Goal: Task Accomplishment & Management: Complete application form

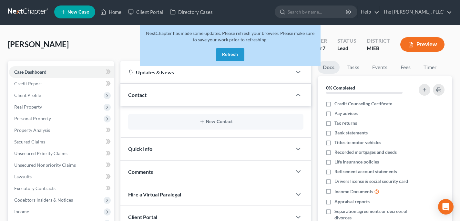
scroll to position [1, 0]
click at [226, 49] on button "Refresh" at bounding box center [230, 54] width 28 height 13
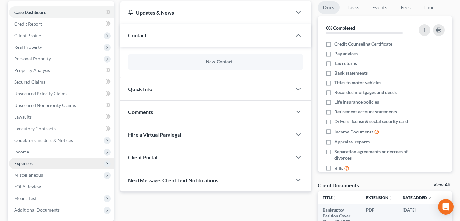
scroll to position [62, 0]
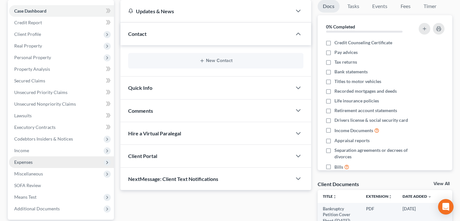
click at [45, 157] on span "Expenses" at bounding box center [61, 162] width 105 height 12
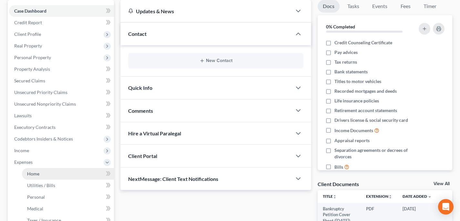
click at [65, 171] on link "Home" at bounding box center [68, 174] width 92 height 12
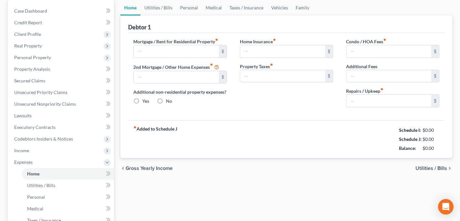
type input "551.00"
type input "0.00"
radio input "true"
type input "0.00"
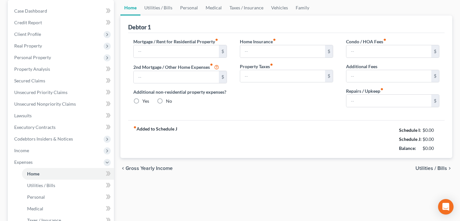
type input "0.00"
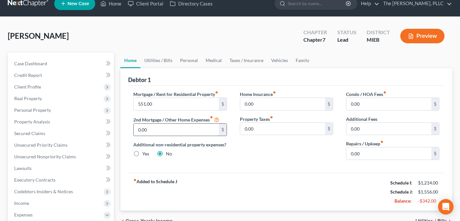
scroll to position [10, 0]
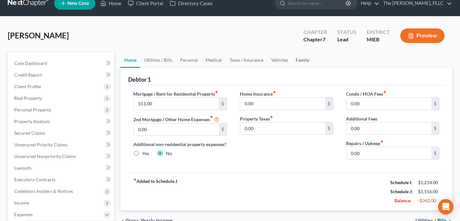
click at [295, 65] on link "Family" at bounding box center [302, 59] width 21 height 15
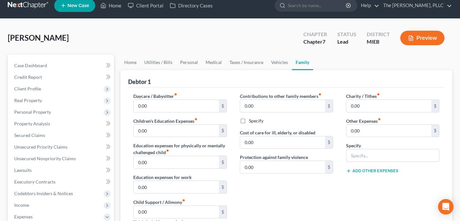
scroll to position [9, 0]
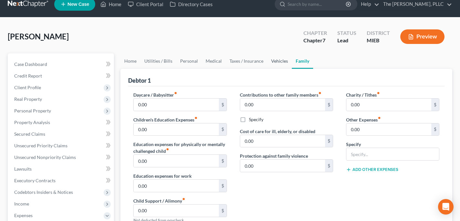
click at [273, 59] on link "Vehicles" at bounding box center [279, 60] width 25 height 15
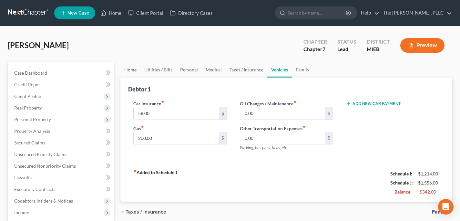
click at [127, 69] on link "Home" at bounding box center [130, 69] width 20 height 15
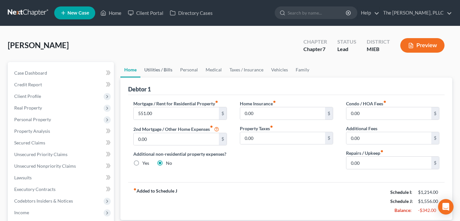
click at [155, 70] on link "Utilities / Bills" at bounding box center [158, 69] width 36 height 15
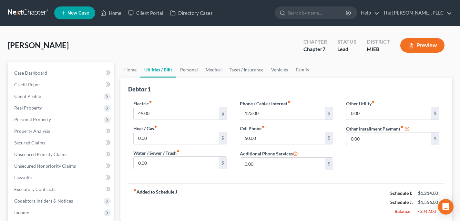
click at [34, 11] on link at bounding box center [28, 13] width 41 height 12
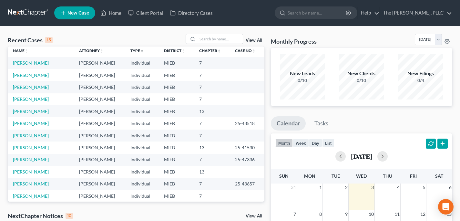
scroll to position [4, 0]
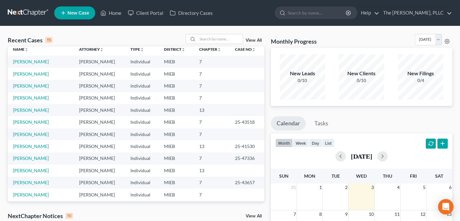
click at [36, 125] on td "[PERSON_NAME]" at bounding box center [41, 122] width 66 height 12
click at [36, 122] on link "[PERSON_NAME]" at bounding box center [31, 121] width 36 height 5
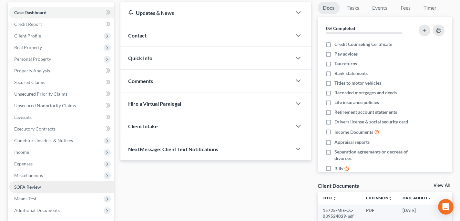
scroll to position [90, 0]
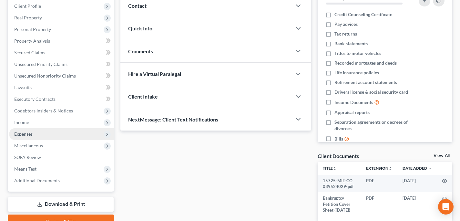
click at [36, 133] on span "Expenses" at bounding box center [61, 134] width 105 height 12
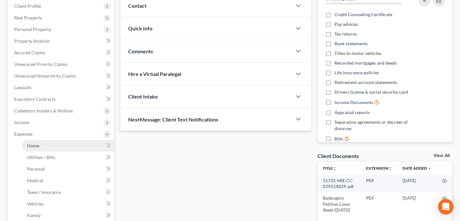
click at [48, 143] on link "Home" at bounding box center [68, 146] width 92 height 12
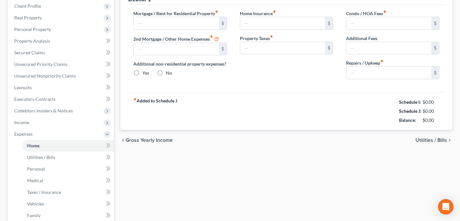
scroll to position [66, 0]
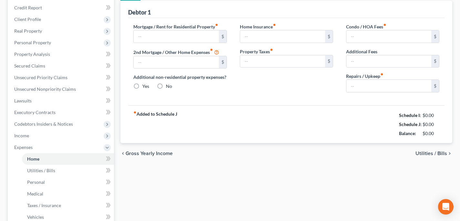
type input "1,434.00"
type input "0.00"
radio input "true"
type input "0.00"
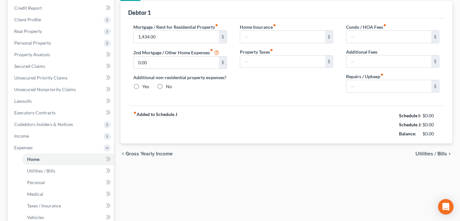
type input "0.00"
type input "50.00"
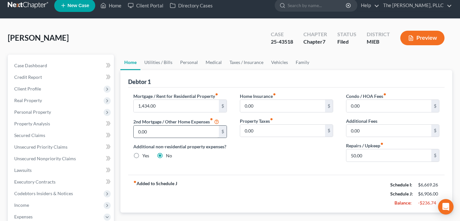
scroll to position [9, 0]
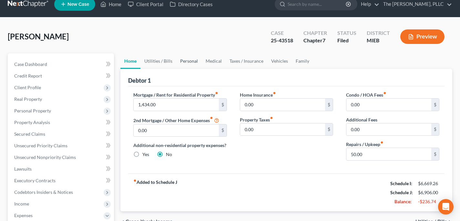
click at [185, 61] on link "Personal" at bounding box center [188, 60] width 25 height 15
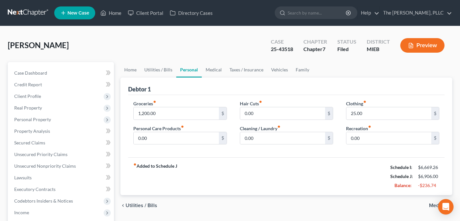
click at [159, 61] on div "[PERSON_NAME] Upgraded Case 25-43518 Chapter Chapter 7 Status Filed District MI…" at bounding box center [230, 48] width 444 height 28
click at [161, 69] on link "Utilities / Bills" at bounding box center [158, 69] width 36 height 15
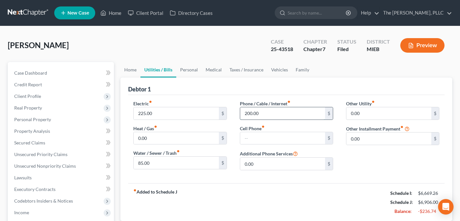
click at [263, 113] on input "200.00" at bounding box center [282, 113] width 85 height 12
type input "150"
click at [275, 192] on div "fiber_manual_record Added to Schedule J Schedule I: $6,669.26 Schedule J: $6,85…" at bounding box center [286, 202] width 316 height 38
click at [296, 71] on link "Family" at bounding box center [302, 69] width 21 height 15
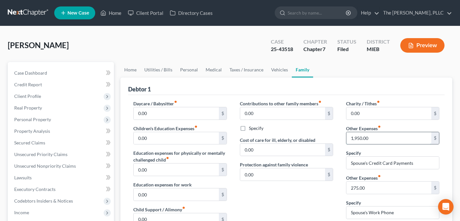
click at [376, 137] on input "1,950.00" at bounding box center [388, 138] width 85 height 12
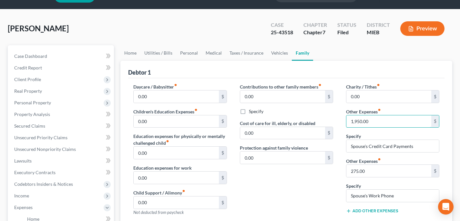
scroll to position [17, 0]
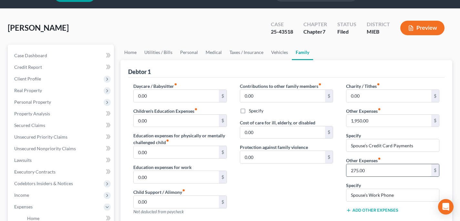
click at [364, 170] on input "275.00" at bounding box center [388, 170] width 85 height 12
click at [360, 195] on input "Spouse's Work Phone" at bounding box center [392, 195] width 93 height 12
click at [332, 190] on div "Contributions to other family members fiber_manual_record 0.00 $ Specify Cost o…" at bounding box center [286, 151] width 106 height 137
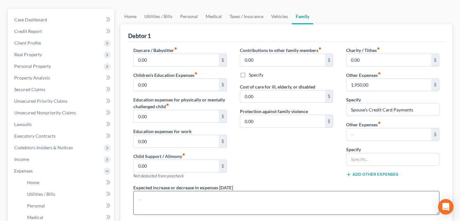
scroll to position [46, 0]
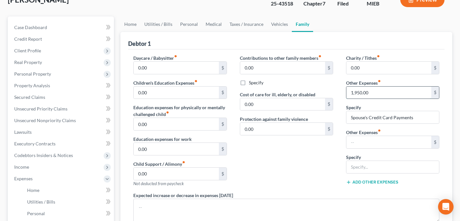
click at [359, 95] on input "1,950.00" at bounding box center [388, 92] width 85 height 12
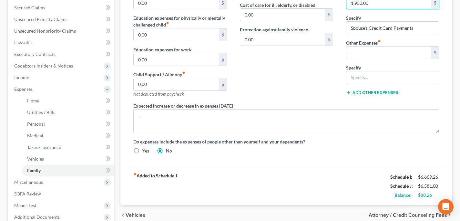
scroll to position [134, 0]
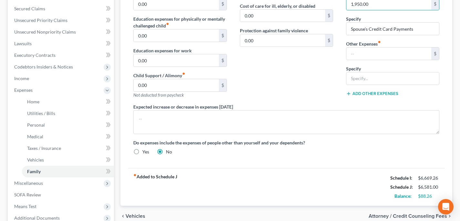
click at [326, 162] on div "Daycare / Babysitter fiber_manual_record 0.00 $ Children's Education Expenses f…" at bounding box center [286, 64] width 316 height 207
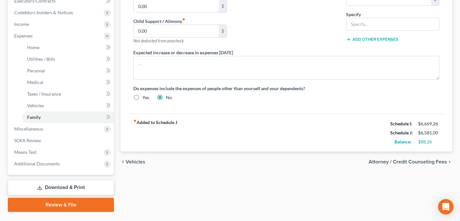
scroll to position [197, 0]
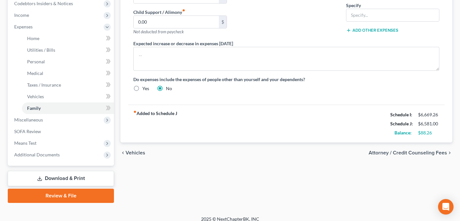
click at [79, 174] on link "Download & Print" at bounding box center [61, 178] width 106 height 15
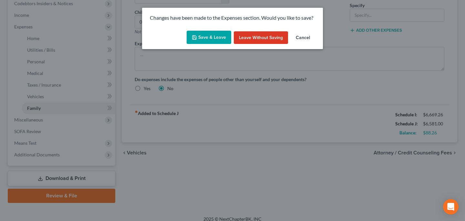
click at [218, 39] on button "Save & Leave" at bounding box center [209, 38] width 45 height 14
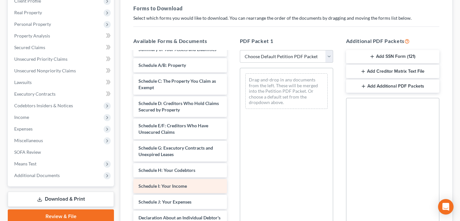
scroll to position [85, 0]
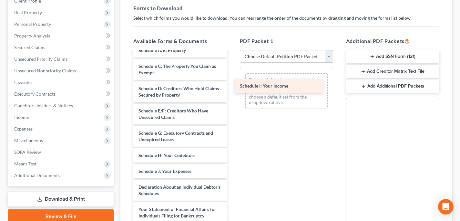
drag, startPoint x: 175, startPoint y: 169, endPoint x: 276, endPoint y: 84, distance: 132.4
click at [232, 84] on div "Schedule I: Your Income 15725-MIE-CC-039524029-pdf Bankruptcy Petition Cover Sh…" at bounding box center [180, 155] width 104 height 376
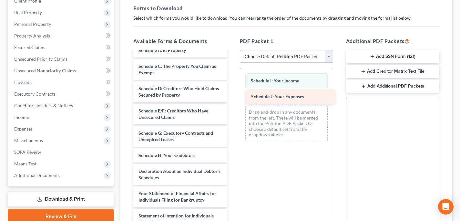
drag, startPoint x: 185, startPoint y: 171, endPoint x: 298, endPoint y: 96, distance: 135.1
click at [232, 96] on div "Schedule J: Your Expenses 15725-MIE-CC-039524029-pdf Bankruptcy Petition Cover …" at bounding box center [180, 147] width 104 height 360
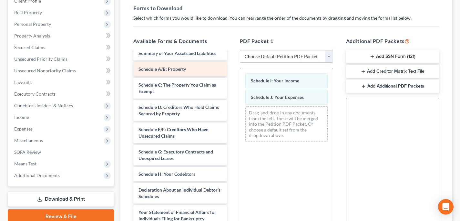
scroll to position [28, 0]
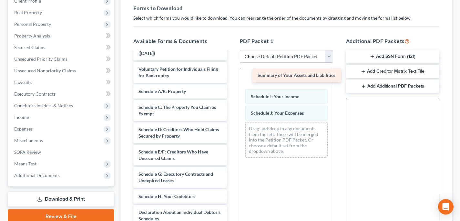
drag, startPoint x: 168, startPoint y: 90, endPoint x: 285, endPoint y: 73, distance: 117.7
click at [232, 73] on div "Summary of Your Assets and Liabilities 15725-MIE-CC-039524029-pdf Bankruptcy Pe…" at bounding box center [180, 196] width 104 height 345
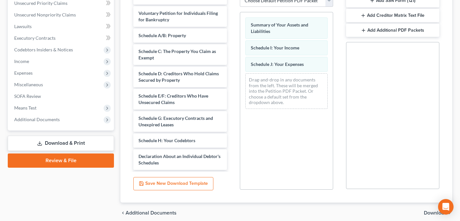
scroll to position [138, 0]
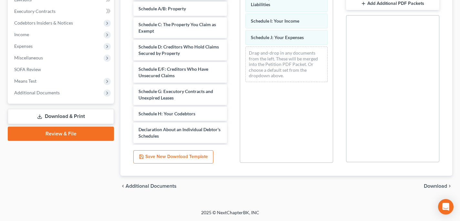
click at [429, 185] on span "Download" at bounding box center [435, 185] width 23 height 5
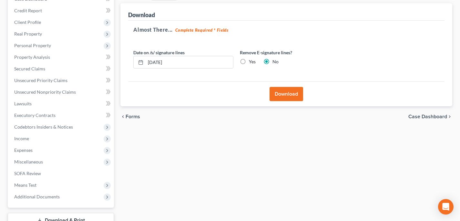
scroll to position [64, 0]
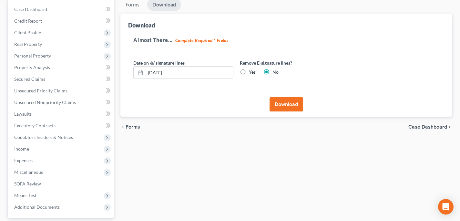
click at [297, 106] on button "Download" at bounding box center [286, 104] width 34 height 14
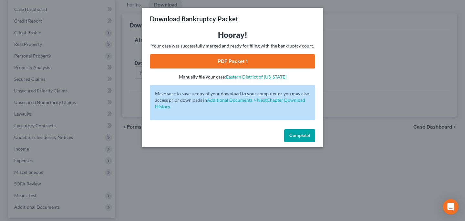
click at [278, 65] on link "PDF Packet 1" at bounding box center [232, 61] width 165 height 14
click at [298, 136] on span "Complete!" at bounding box center [299, 135] width 21 height 5
